Goal: Task Accomplishment & Management: Manage account settings

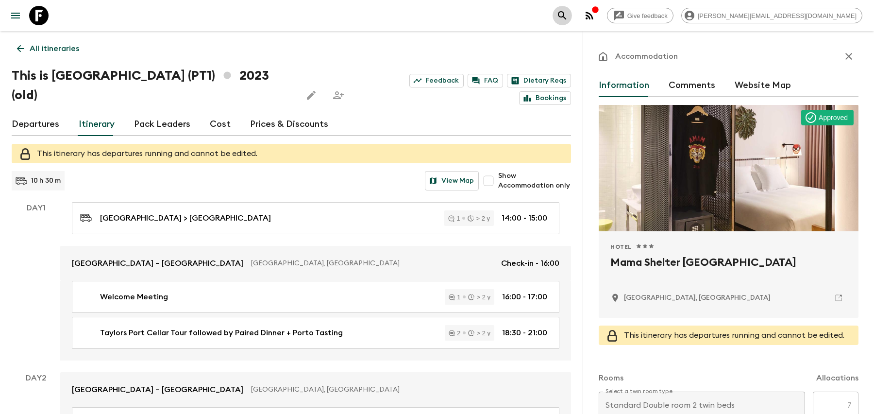
click at [572, 23] on button "search adventures" at bounding box center [562, 15] width 19 height 19
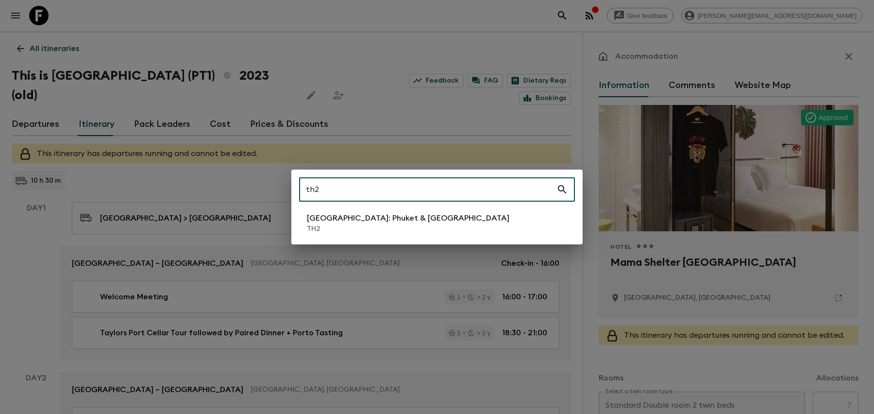
type input "th2"
click at [350, 238] on div "th2 ​ [GEOGRAPHIC_DATA]: [GEOGRAPHIC_DATA] & [GEOGRAPHIC_DATA] TH2" at bounding box center [436, 206] width 291 height 75
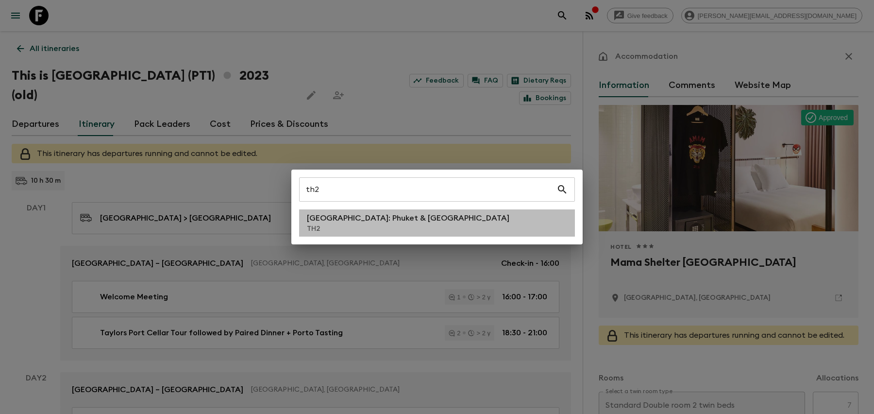
click at [346, 229] on p "TH2" at bounding box center [408, 229] width 202 height 10
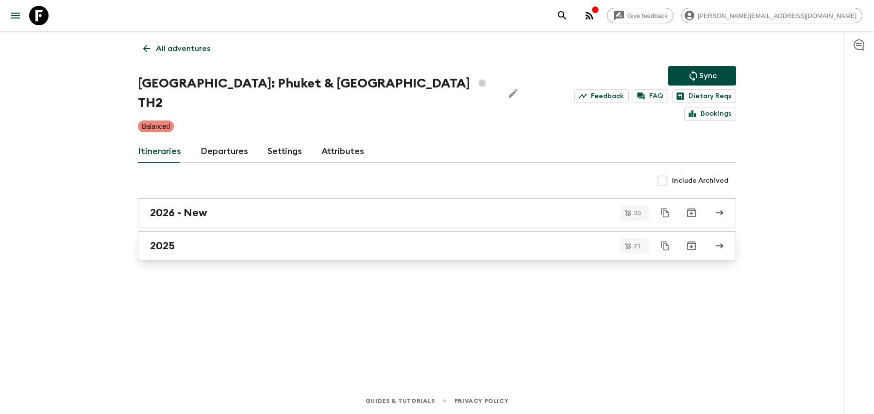
click at [315, 239] on div "2025" at bounding box center [427, 245] width 555 height 13
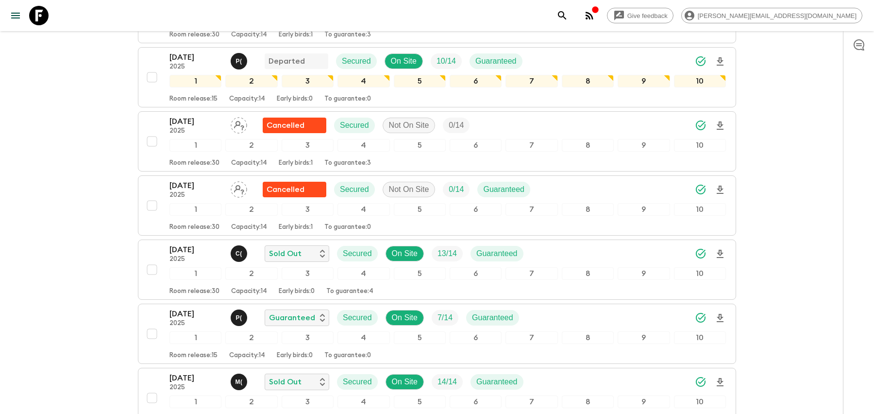
scroll to position [291, 0]
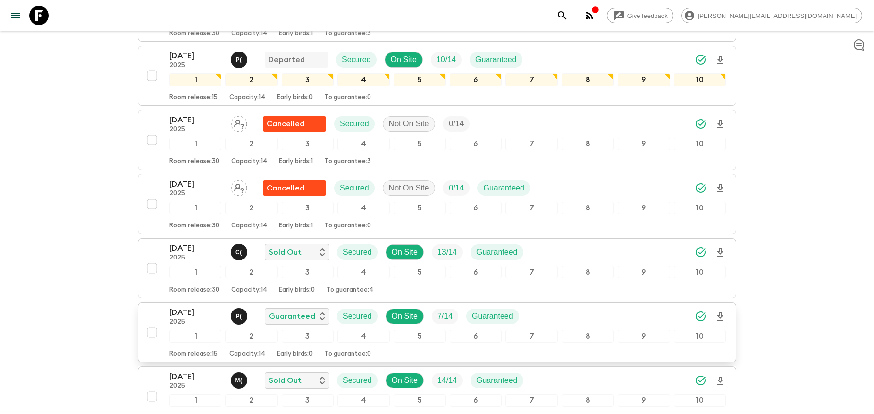
click at [551, 306] on div "[DATE] 2025 P ( Guaranteed Secured On Site 7 / 14 Guaranteed" at bounding box center [447, 315] width 556 height 19
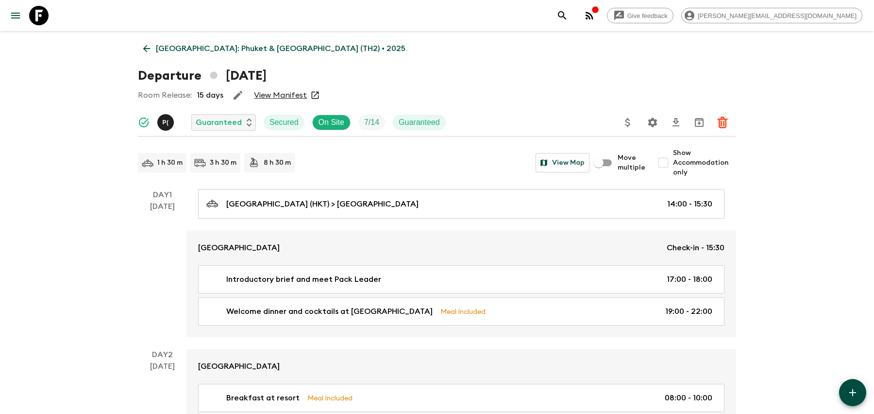
click at [656, 117] on icon "Settings" at bounding box center [653, 123] width 12 height 12
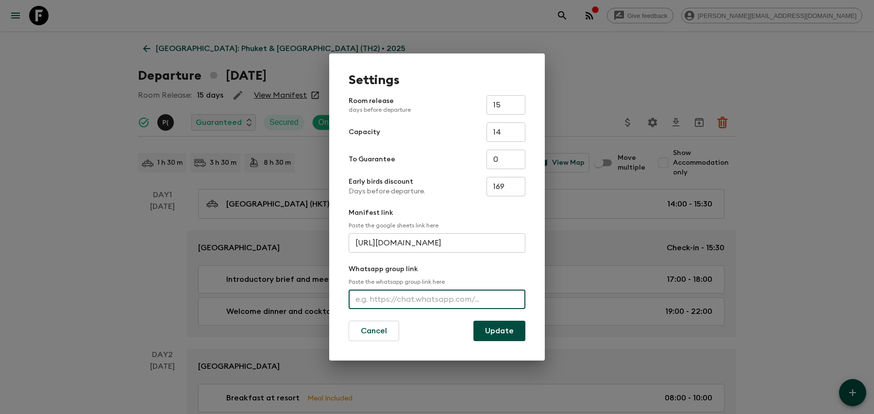
click at [422, 296] on input "text" at bounding box center [437, 298] width 177 height 19
paste input "[URL][DOMAIN_NAME]"
type input "[URL][DOMAIN_NAME]"
click at [487, 336] on button "Update" at bounding box center [499, 330] width 52 height 20
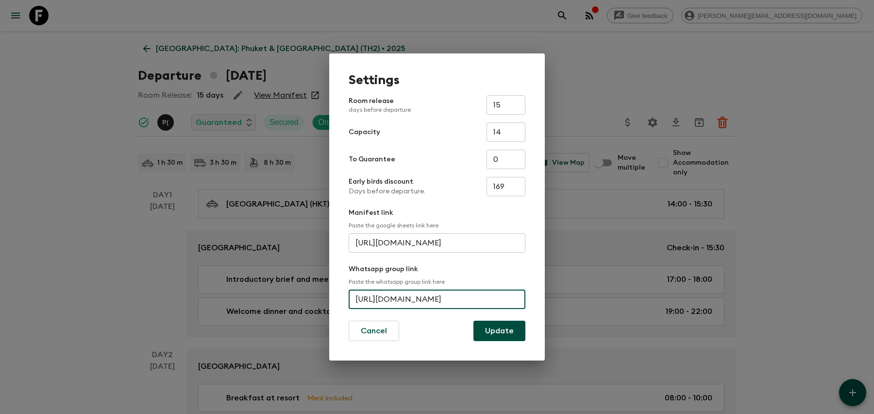
scroll to position [0, 0]
